Goal: Task Accomplishment & Management: Manage account settings

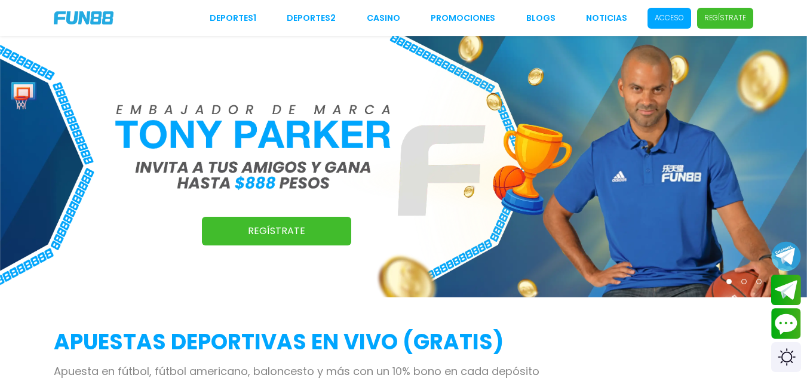
click at [680, 19] on p "Acceso" at bounding box center [669, 18] width 29 height 11
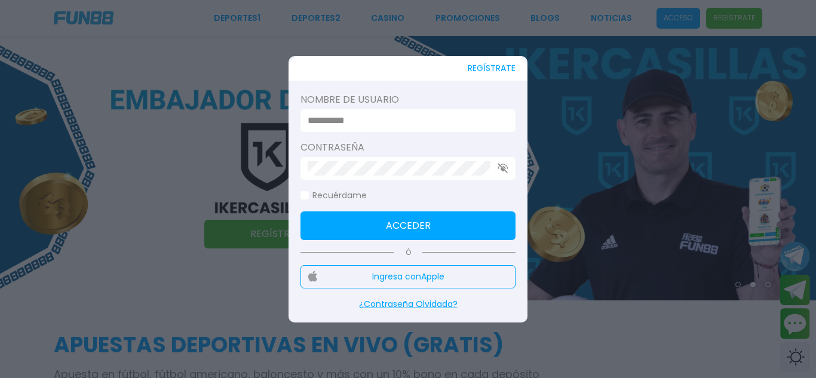
click at [491, 120] on input at bounding box center [405, 121] width 194 height 14
paste input "********"
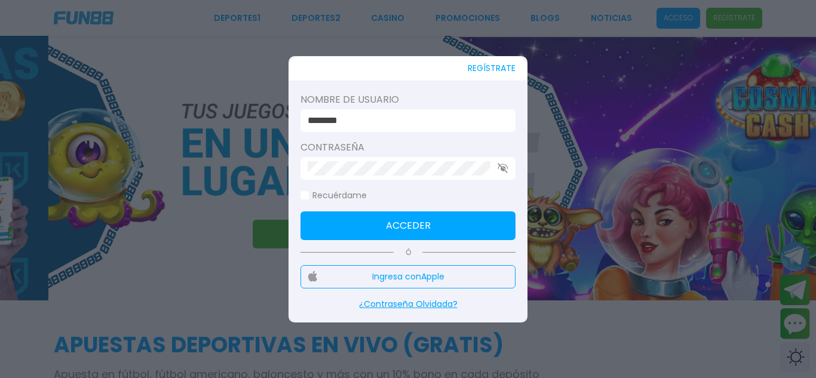
type input "********"
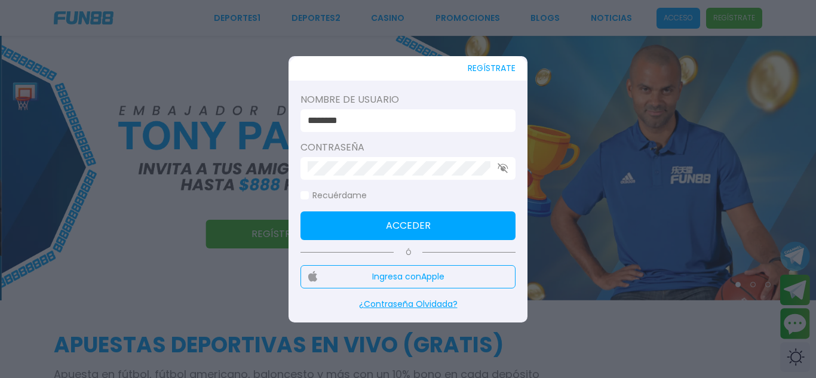
click at [351, 221] on button "Acceder" at bounding box center [408, 226] width 215 height 29
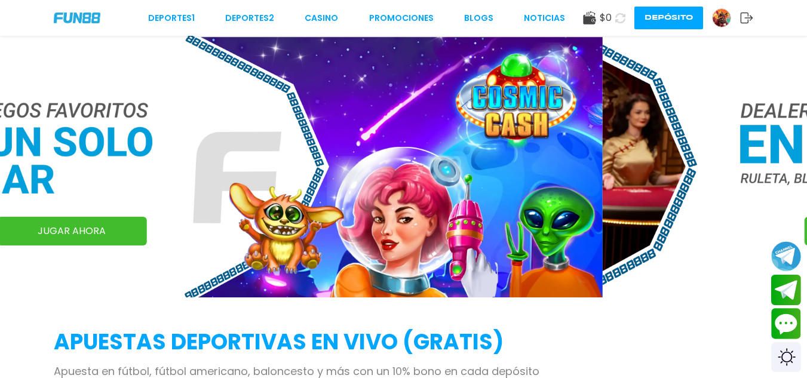
click at [587, 16] on icon at bounding box center [589, 17] width 13 height 13
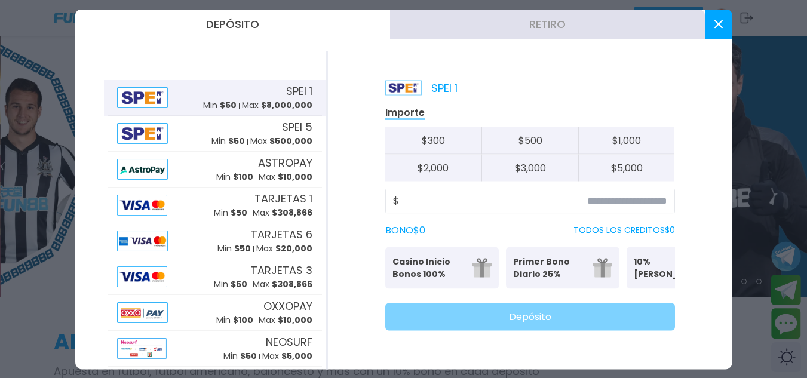
click at [531, 33] on button "Retiro" at bounding box center [547, 24] width 315 height 30
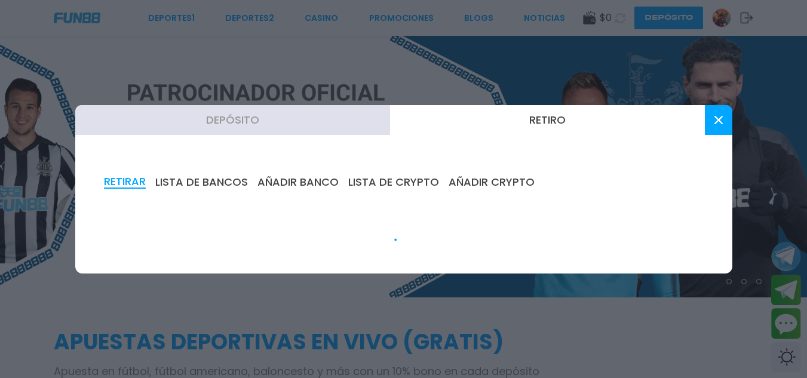
click at [720, 118] on use at bounding box center [718, 120] width 8 height 8
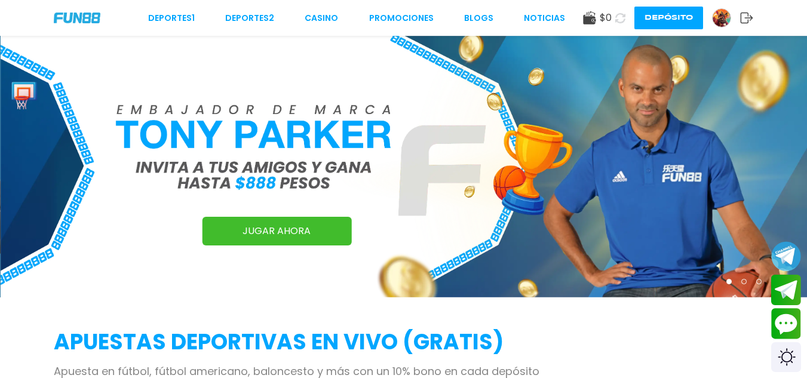
click at [715, 25] on img at bounding box center [722, 18] width 18 height 18
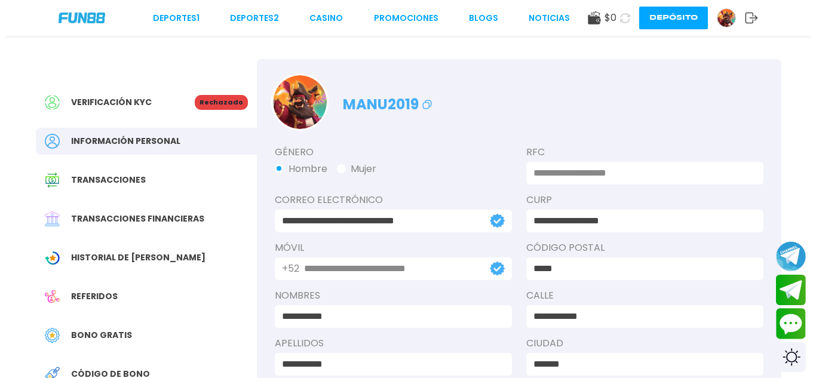
scroll to position [4, 0]
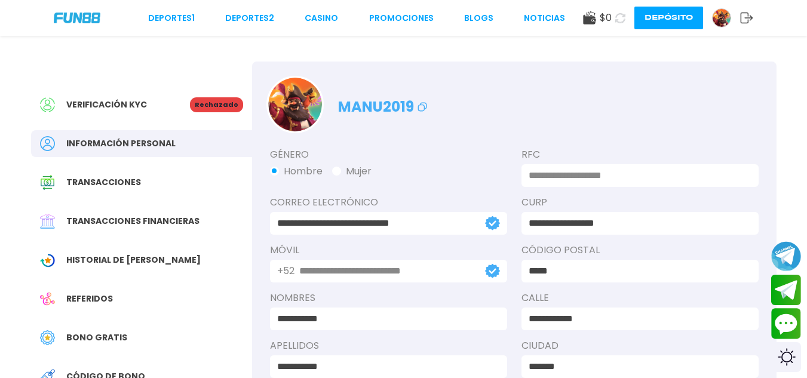
click at [134, 106] on span "Verificación KYC" at bounding box center [106, 105] width 81 height 13
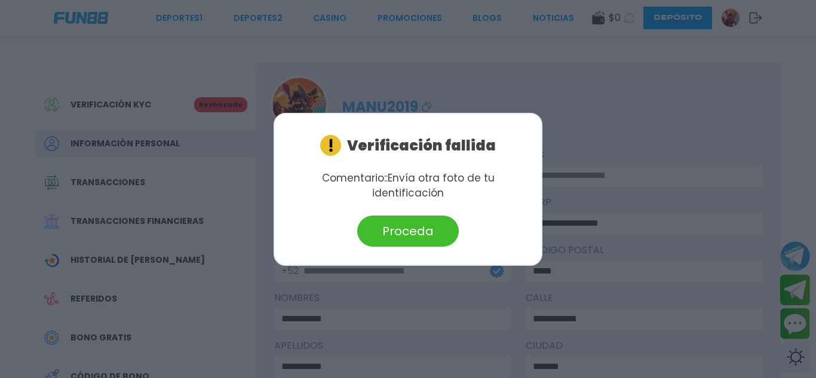
click at [324, 234] on link "Proceda" at bounding box center [408, 231] width 243 height 31
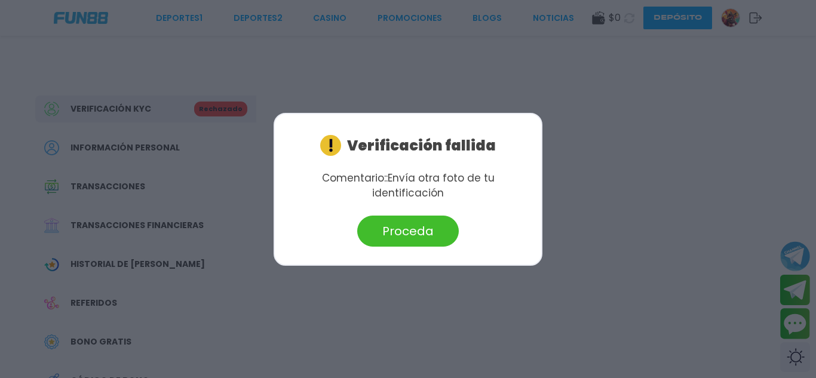
click at [301, 125] on div "Verificación fallida Comentario: : Envía otra foto de tu identificación Proceda" at bounding box center [408, 189] width 269 height 153
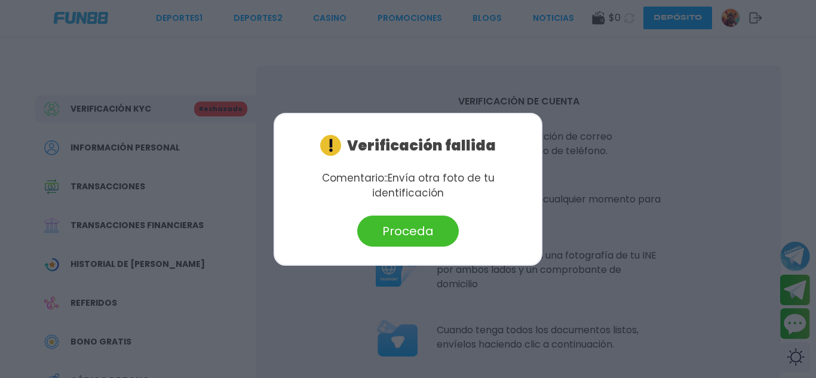
click at [173, 150] on div at bounding box center [408, 189] width 816 height 378
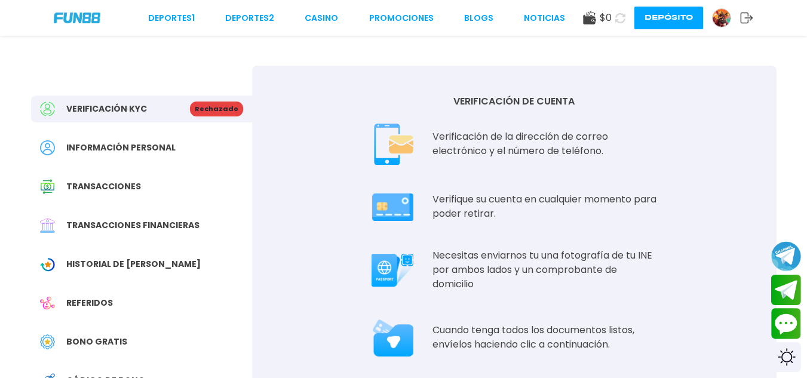
click at [108, 177] on div "Transacciones" at bounding box center [141, 186] width 221 height 27
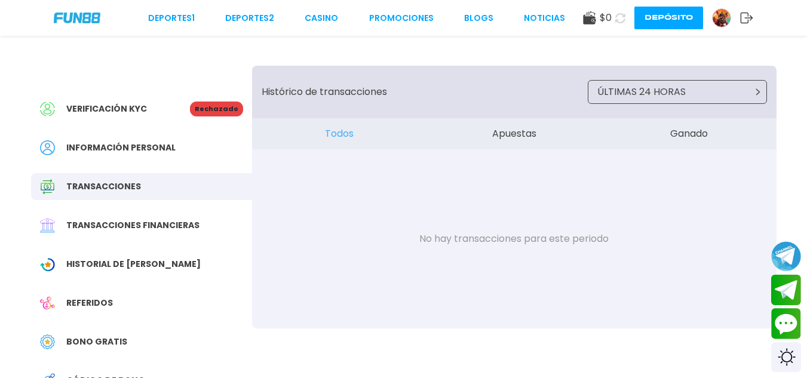
click at [134, 256] on div "Historial de [PERSON_NAME]" at bounding box center [141, 264] width 221 height 27
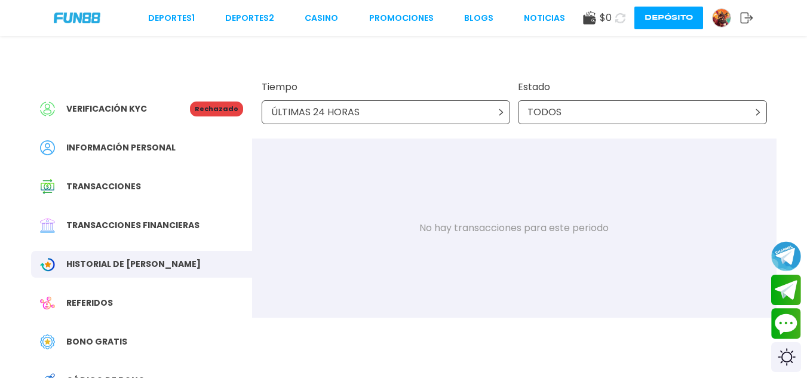
click at [387, 101] on div "ÚLTIMAS 24 HORAS" at bounding box center [386, 112] width 249 height 24
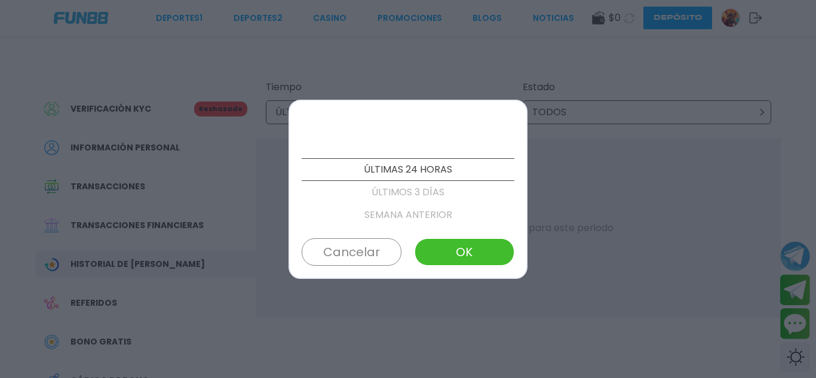
click at [400, 214] on p "SEMANA ANTERIOR" at bounding box center [408, 215] width 213 height 23
click at [421, 207] on p "MES ANTERIOR" at bounding box center [408, 215] width 213 height 23
click at [421, 207] on p "PERSONALIZADO" at bounding box center [408, 215] width 213 height 23
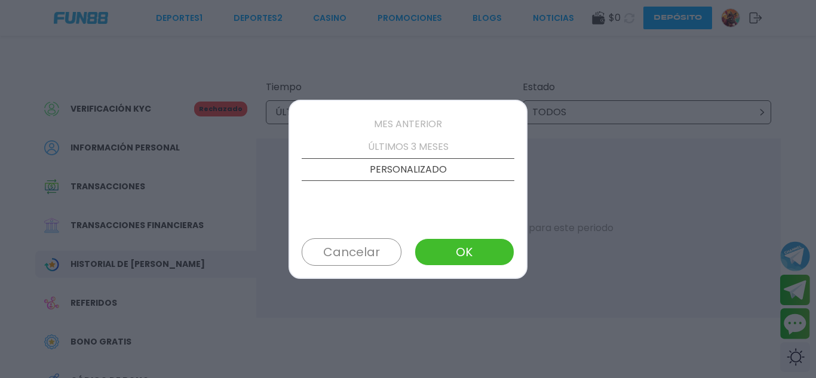
click at [454, 252] on button "OK" at bounding box center [465, 251] width 100 height 27
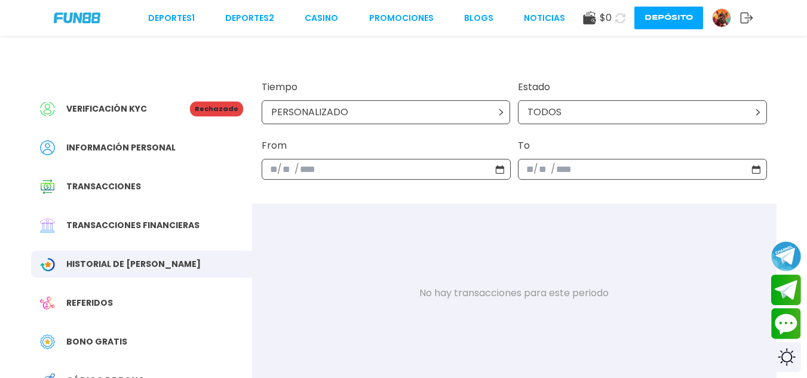
click at [433, 118] on div "PERSONALIZADO" at bounding box center [386, 112] width 249 height 24
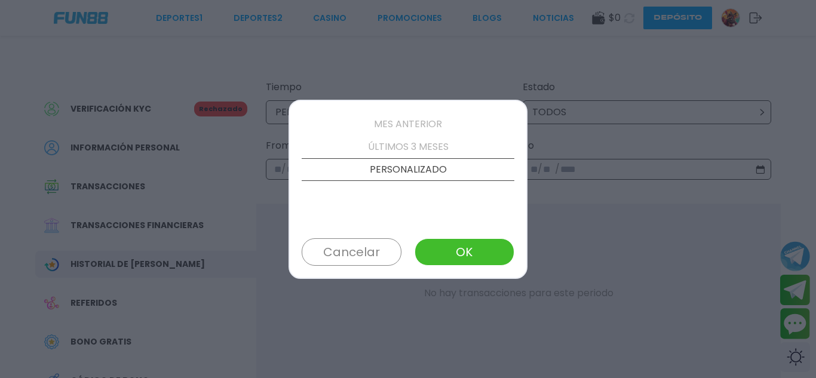
click at [390, 143] on p "ÚLTIMOS 3 MESES" at bounding box center [408, 147] width 213 height 23
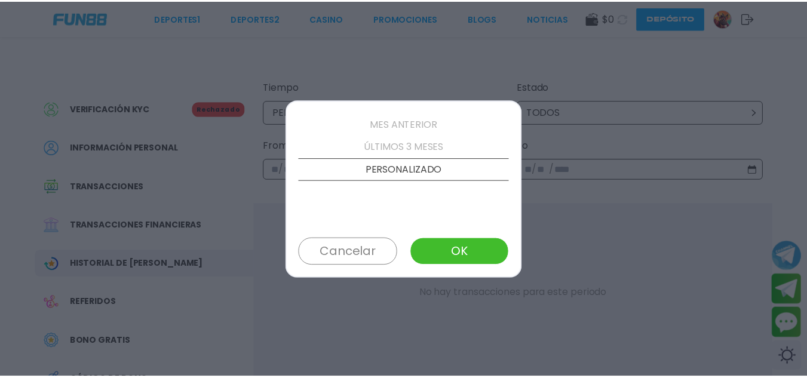
scroll to position [114, 0]
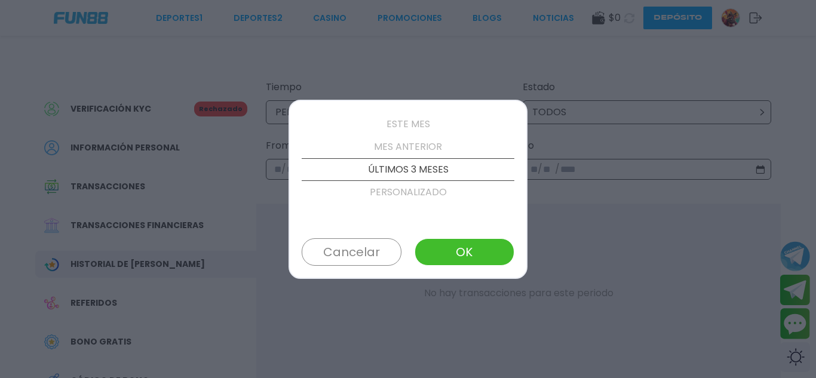
click at [455, 248] on button "OK" at bounding box center [465, 251] width 100 height 27
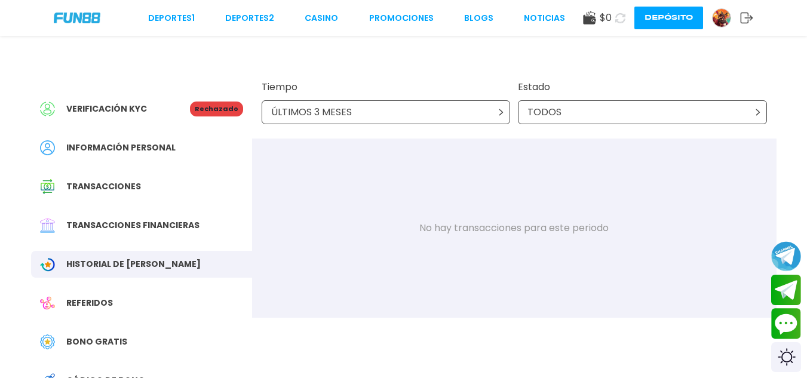
click at [69, 16] on img at bounding box center [77, 18] width 47 height 10
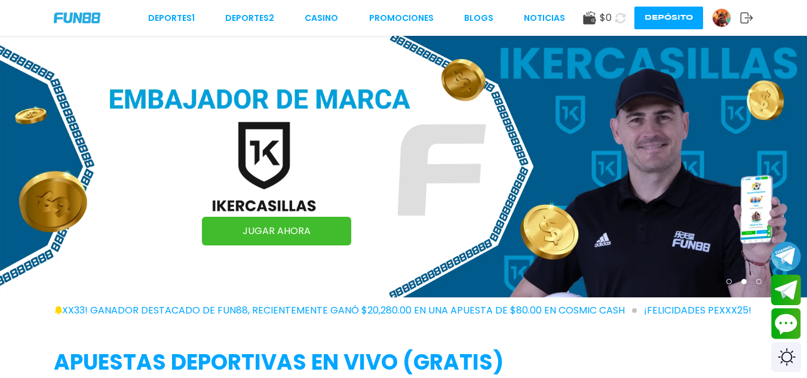
click at [727, 21] on img at bounding box center [722, 18] width 18 height 18
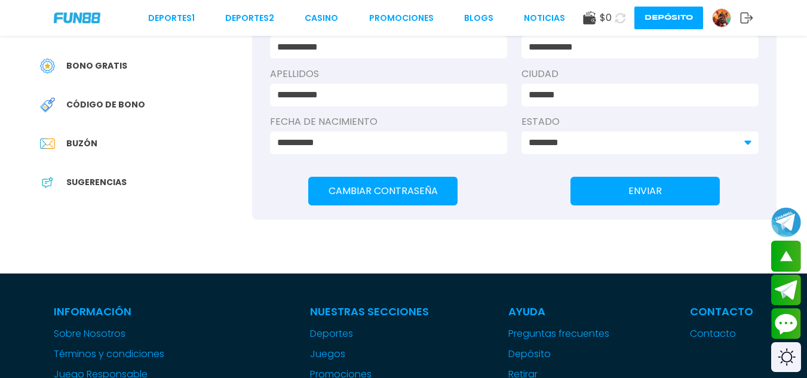
scroll to position [277, 0]
